Goal: Task Accomplishment & Management: Complete application form

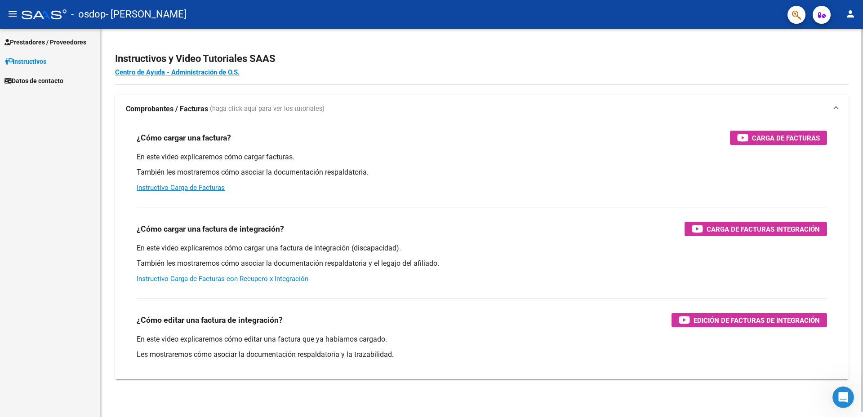
click at [250, 282] on link "Instructivo Carga de Facturas con Recupero x Integración" at bounding box center [223, 279] width 172 height 8
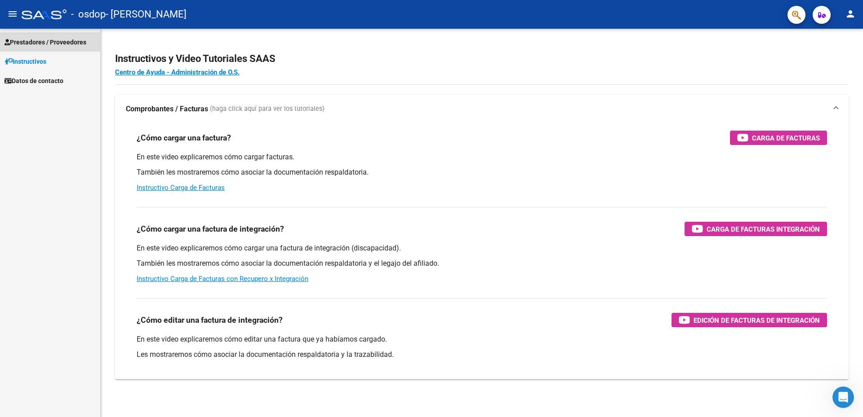
click at [31, 40] on span "Prestadores / Proveedores" at bounding box center [45, 42] width 82 height 10
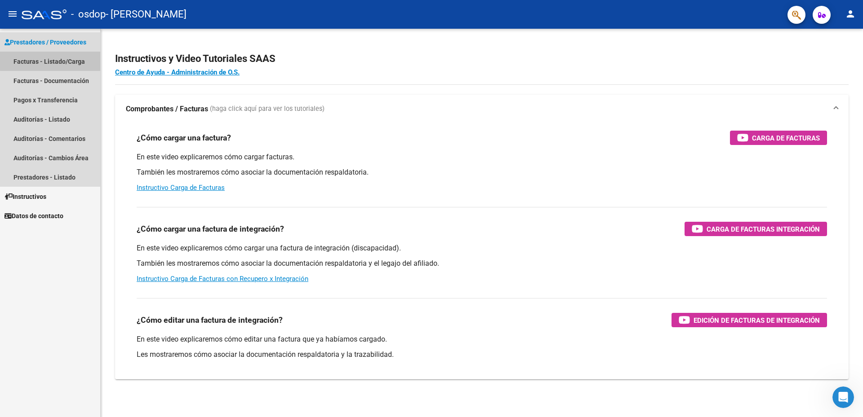
click at [58, 58] on link "Facturas - Listado/Carga" at bounding box center [50, 61] width 100 height 19
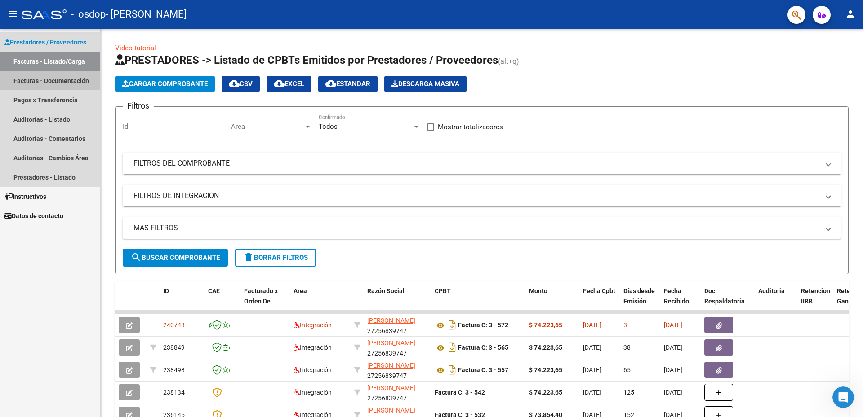
click at [65, 76] on link "Facturas - Documentación" at bounding box center [50, 80] width 100 height 19
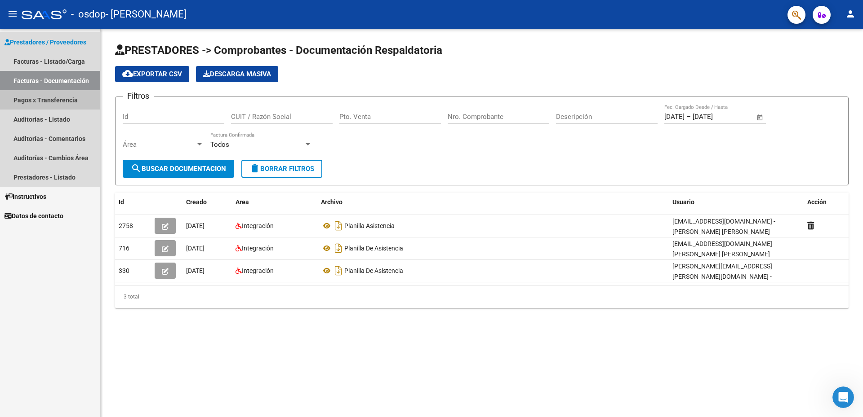
click at [42, 98] on link "Pagos x Transferencia" at bounding box center [50, 99] width 100 height 19
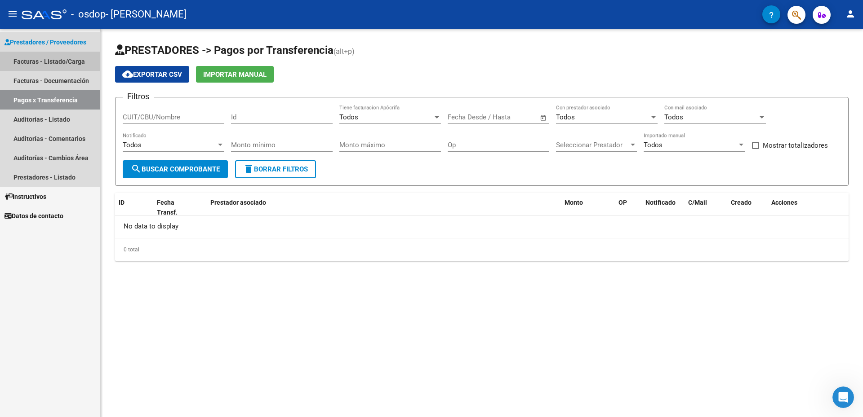
click at [47, 61] on link "Facturas - Listado/Carga" at bounding box center [50, 61] width 100 height 19
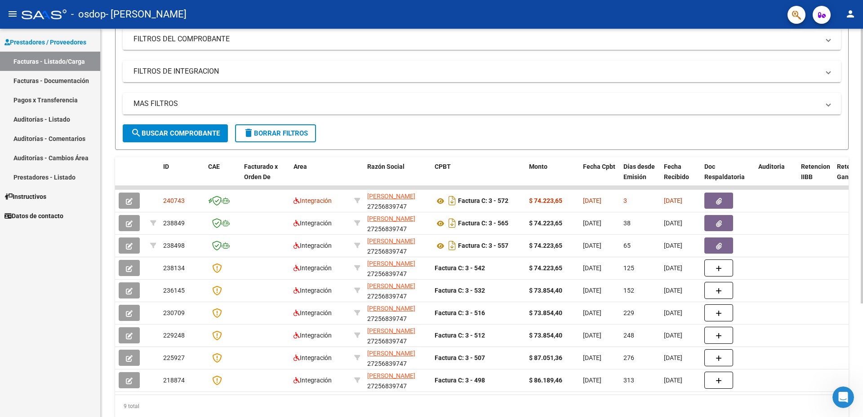
scroll to position [123, 0]
click at [860, 199] on div at bounding box center [861, 257] width 2 height 275
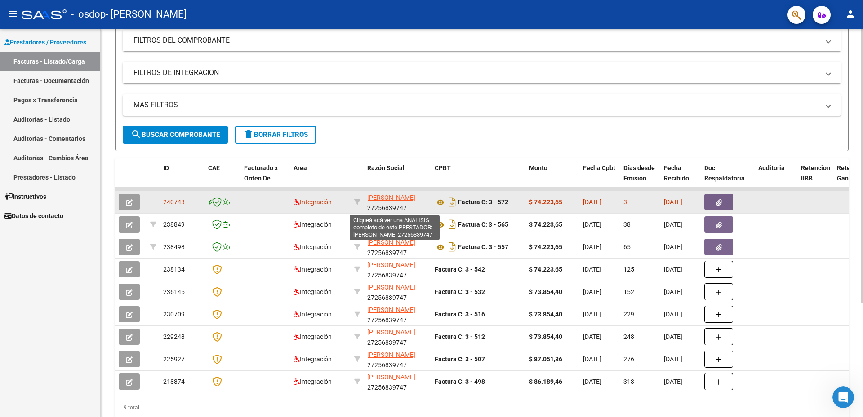
click at [384, 200] on span "[PERSON_NAME]" at bounding box center [391, 197] width 48 height 7
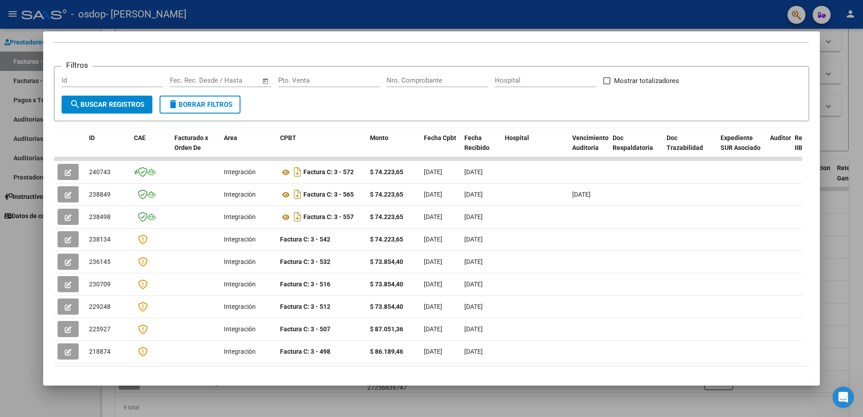
scroll to position [134, 0]
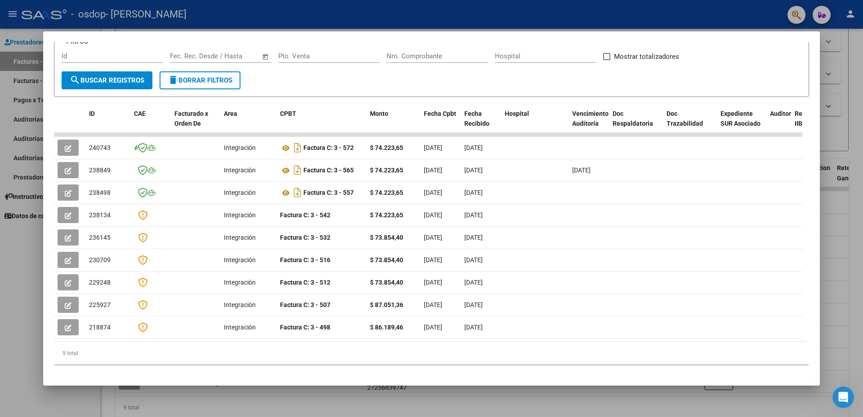
click at [21, 258] on div at bounding box center [431, 208] width 863 height 417
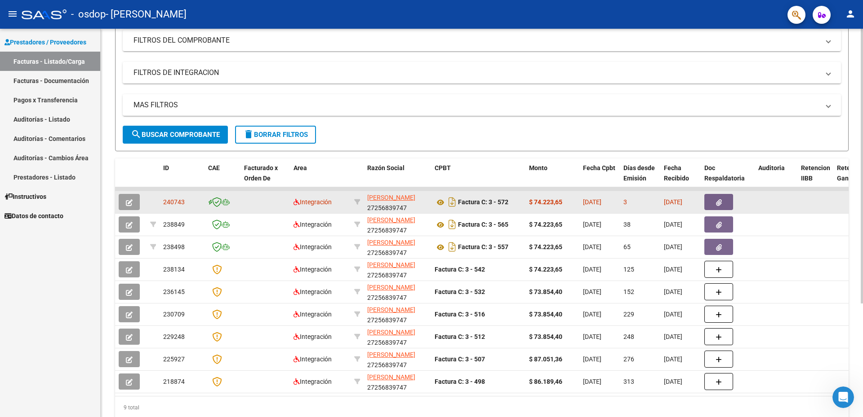
click at [590, 204] on span "[DATE]" at bounding box center [592, 202] width 18 height 7
drag, startPoint x: 538, startPoint y: 195, endPoint x: 455, endPoint y: 202, distance: 83.8
click at [451, 204] on icon "Descargar documento" at bounding box center [452, 202] width 12 height 14
click at [714, 203] on button "button" at bounding box center [718, 202] width 29 height 16
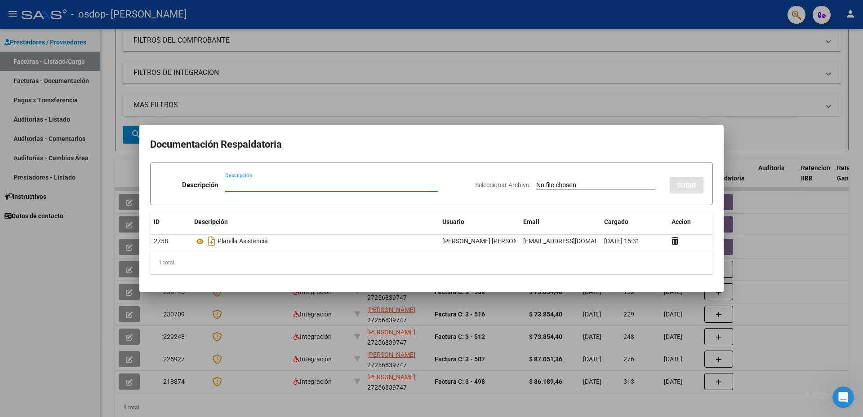
click at [284, 185] on input "Descripción" at bounding box center [331, 185] width 213 height 8
click at [747, 233] on div at bounding box center [431, 208] width 863 height 417
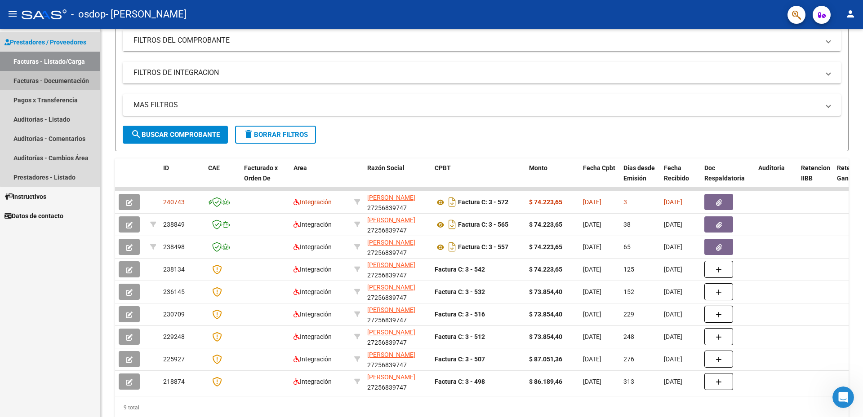
click at [56, 74] on link "Facturas - Documentación" at bounding box center [50, 80] width 100 height 19
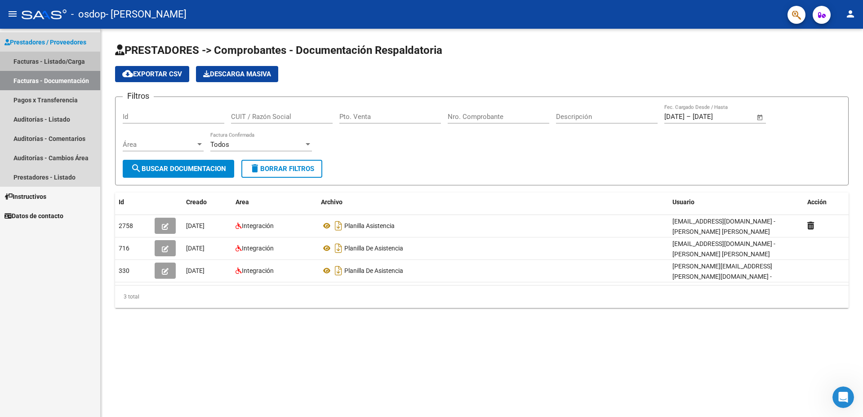
click at [49, 64] on link "Facturas - Listado/Carga" at bounding box center [50, 61] width 100 height 19
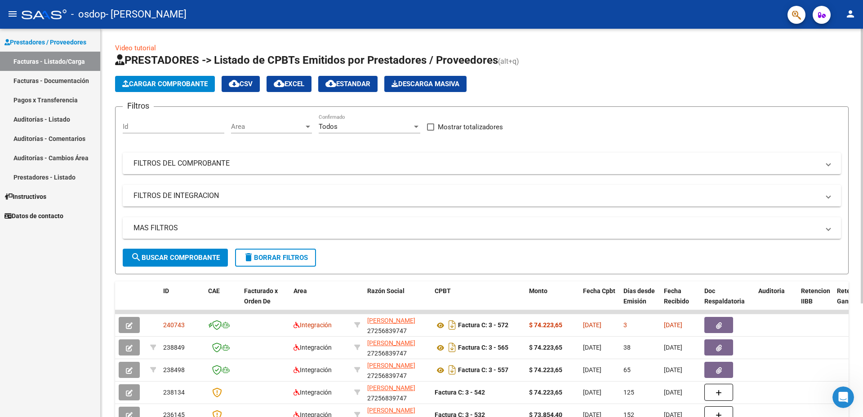
click at [184, 198] on mat-panel-title "FILTROS DE INTEGRACION" at bounding box center [476, 196] width 686 height 10
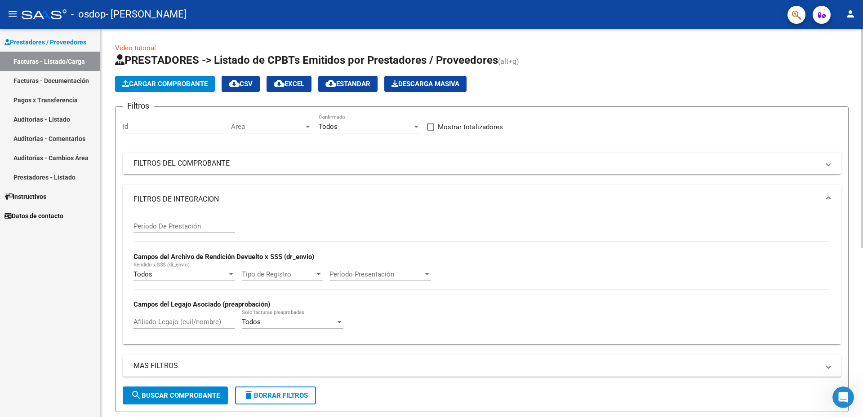
click at [184, 198] on mat-panel-title "FILTROS DE INTEGRACION" at bounding box center [476, 200] width 686 height 10
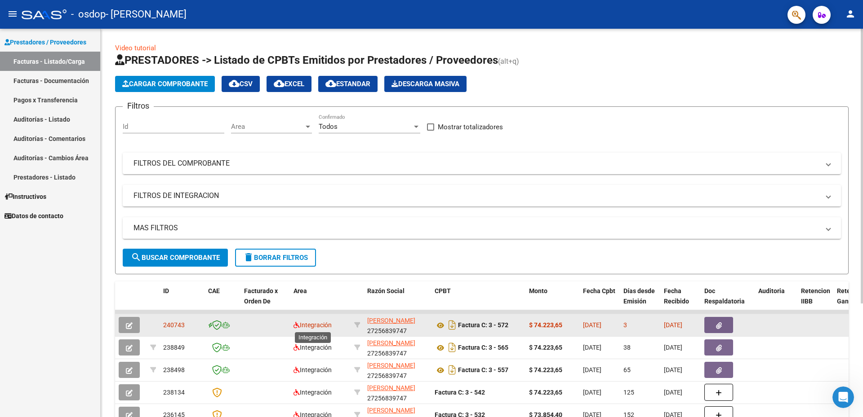
click at [319, 327] on span "Integración" at bounding box center [312, 325] width 38 height 7
click at [182, 326] on span "240743" at bounding box center [174, 325] width 22 height 7
click at [129, 327] on icon "button" at bounding box center [129, 326] width 7 height 7
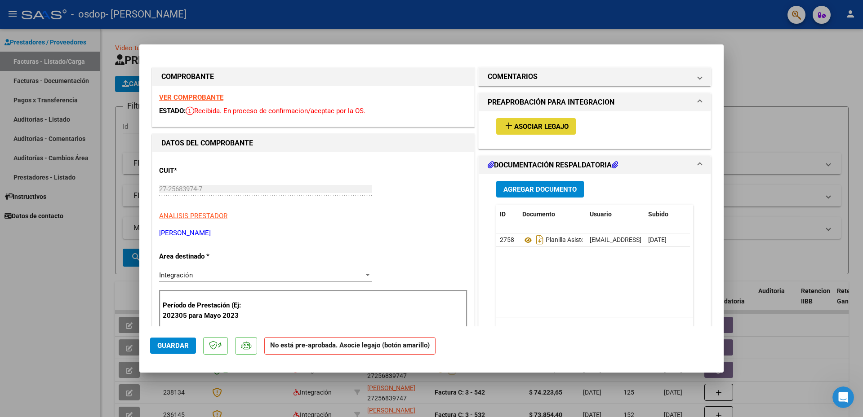
click at [557, 125] on span "Asociar Legajo" at bounding box center [541, 127] width 54 height 8
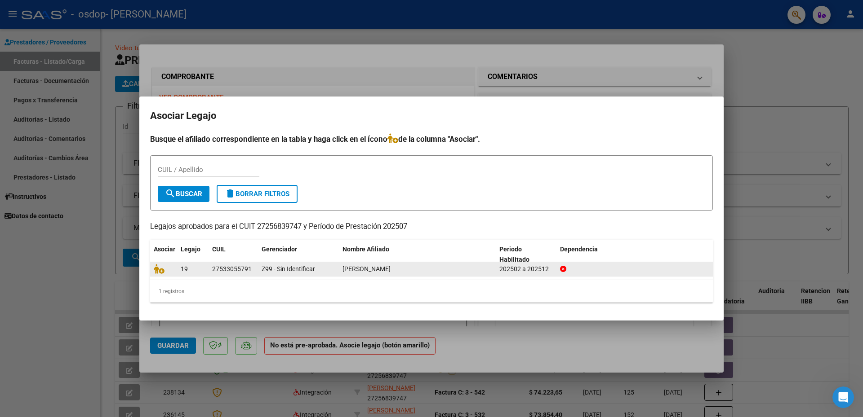
click at [213, 272] on div "27533055791" at bounding box center [232, 269] width 40 height 10
drag, startPoint x: 213, startPoint y: 272, endPoint x: 160, endPoint y: 271, distance: 53.0
click at [160, 271] on icon at bounding box center [159, 269] width 11 height 10
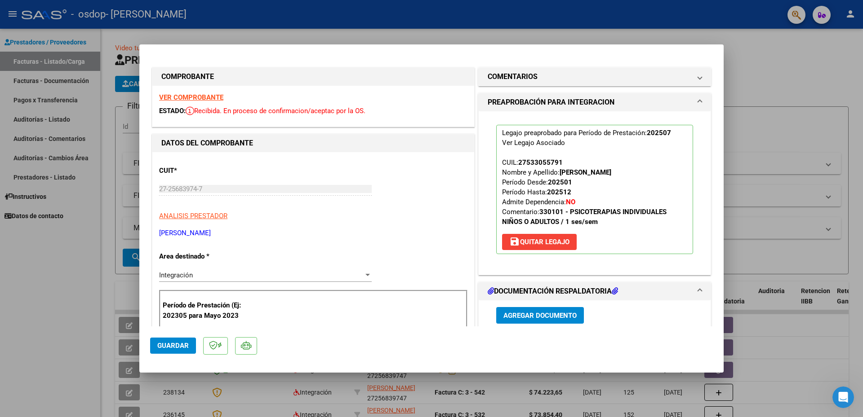
click at [517, 318] on span "Agregar Documento" at bounding box center [539, 316] width 73 height 8
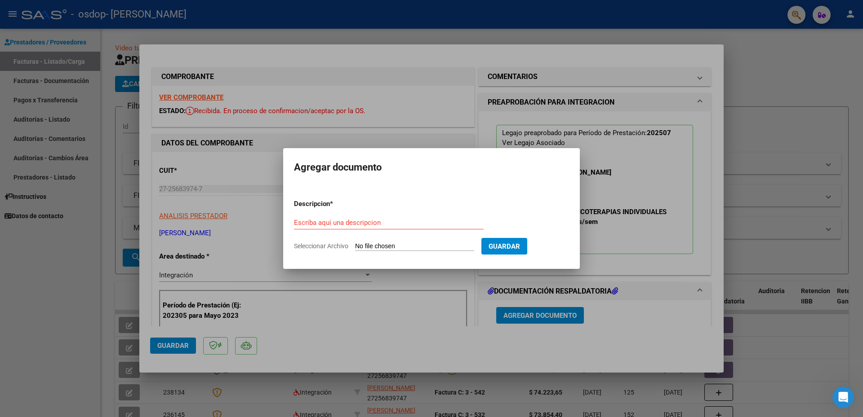
drag, startPoint x: 517, startPoint y: 318, endPoint x: 451, endPoint y: 276, distance: 78.5
click at [451, 276] on div at bounding box center [431, 208] width 863 height 417
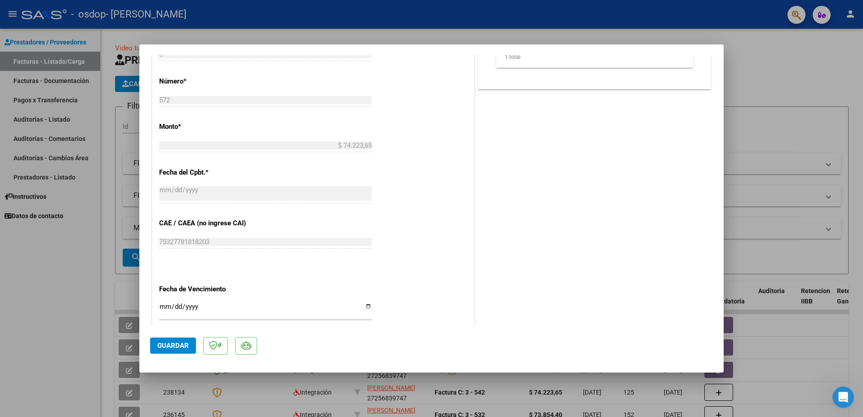
scroll to position [500, 0]
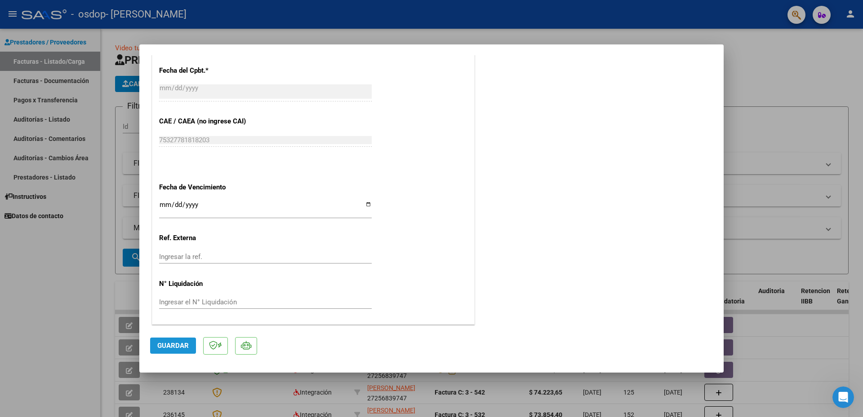
click at [165, 346] on span "Guardar" at bounding box center [172, 346] width 31 height 8
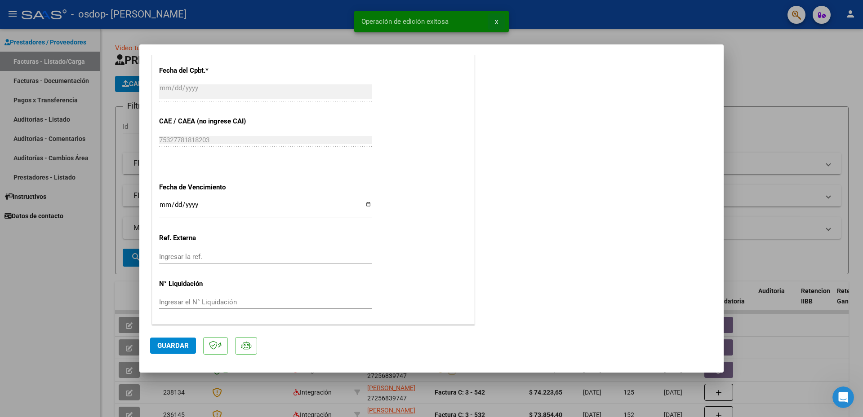
click at [495, 23] on span "x" at bounding box center [496, 22] width 3 height 8
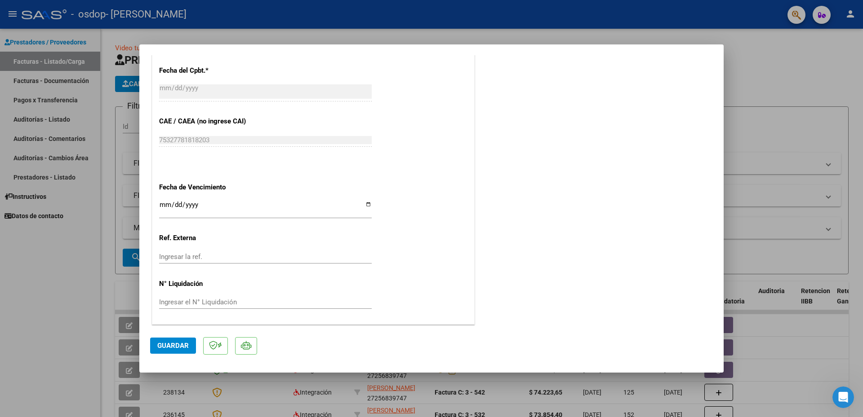
click at [501, 37] on div at bounding box center [431, 208] width 863 height 417
type input "$ 0,00"
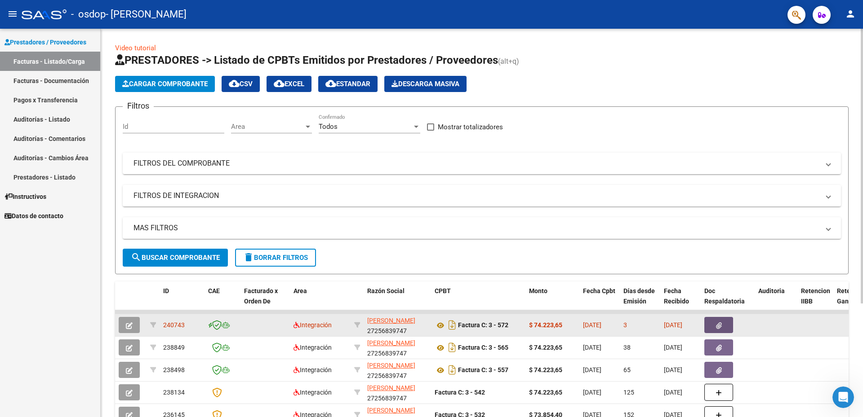
click at [719, 332] on button "button" at bounding box center [718, 325] width 29 height 16
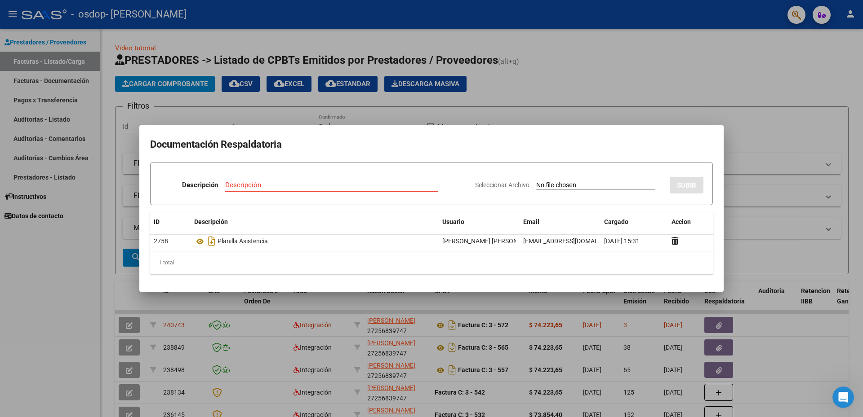
click at [659, 124] on div at bounding box center [431, 208] width 863 height 417
